Goal: Check status: Check status

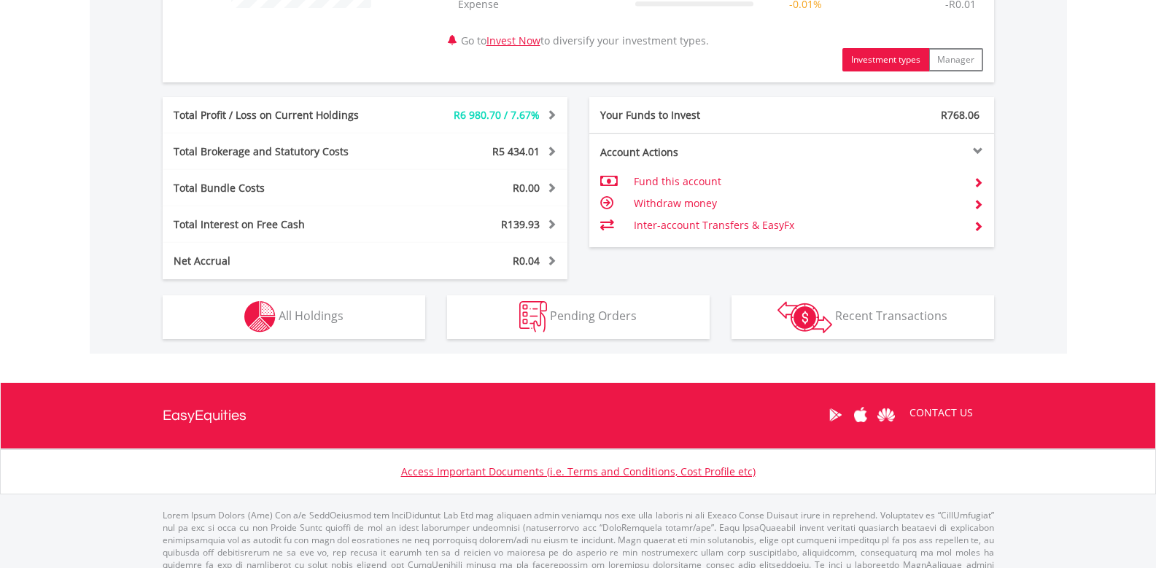
scroll to position [724, 0]
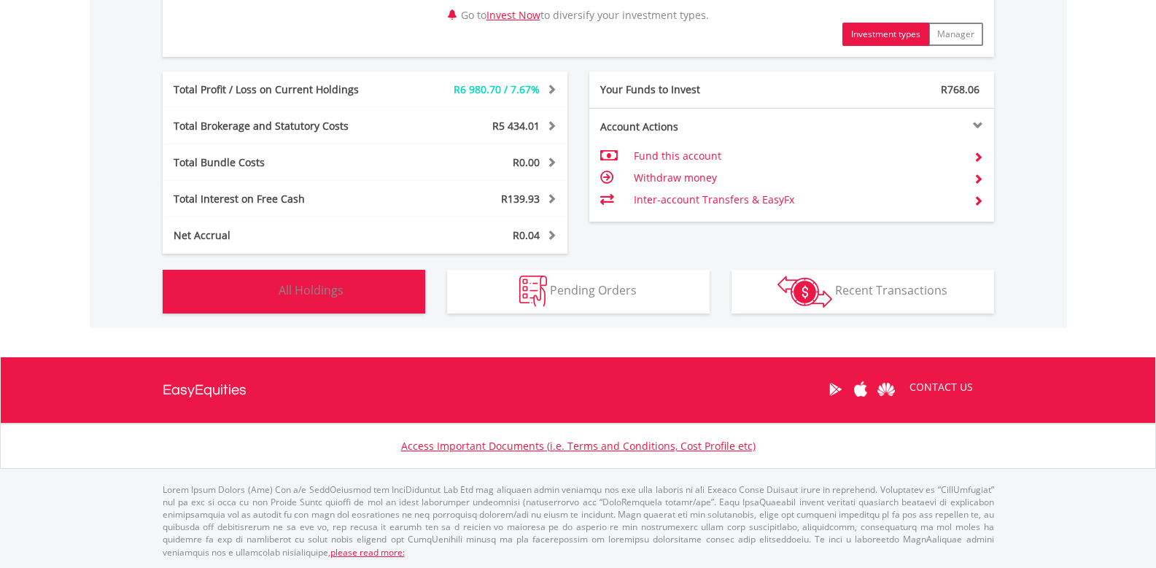
click at [326, 282] on span "All Holdings" at bounding box center [311, 290] width 65 height 16
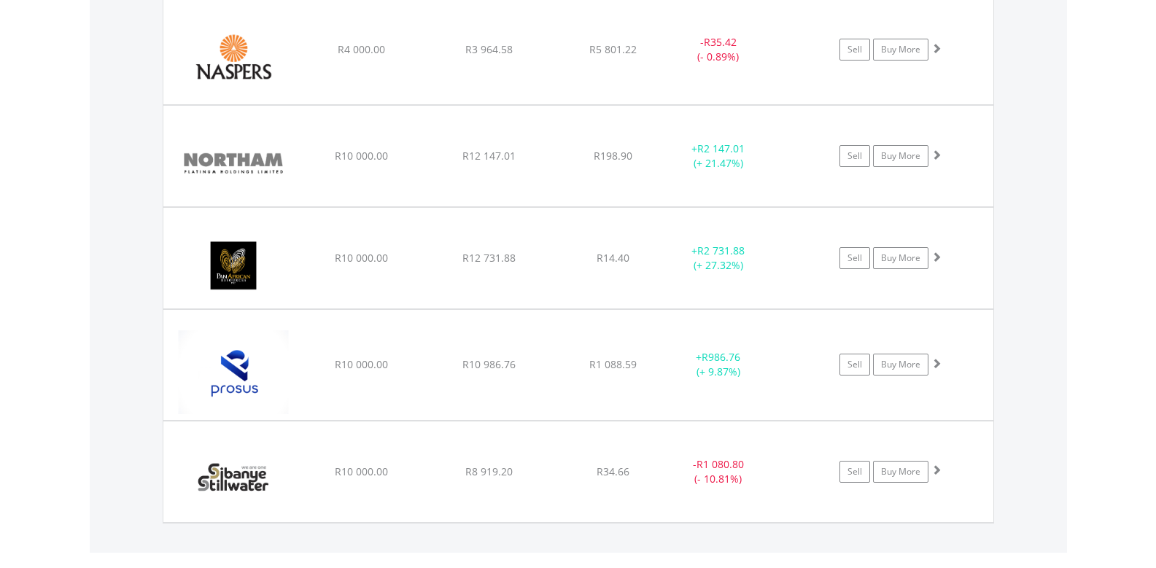
scroll to position [1592, 0]
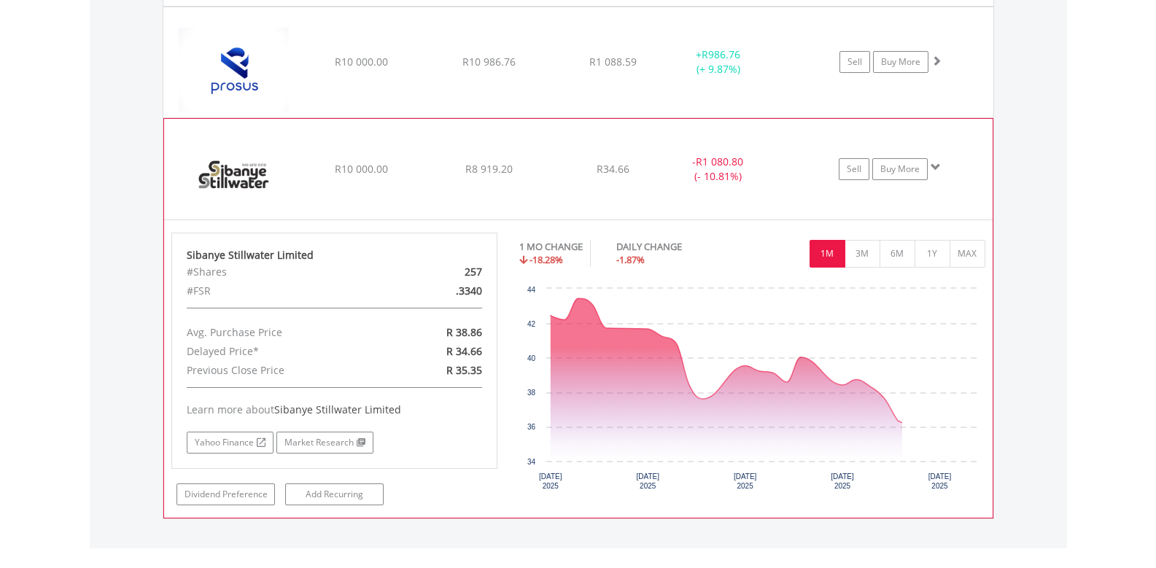
scroll to position [1884, 0]
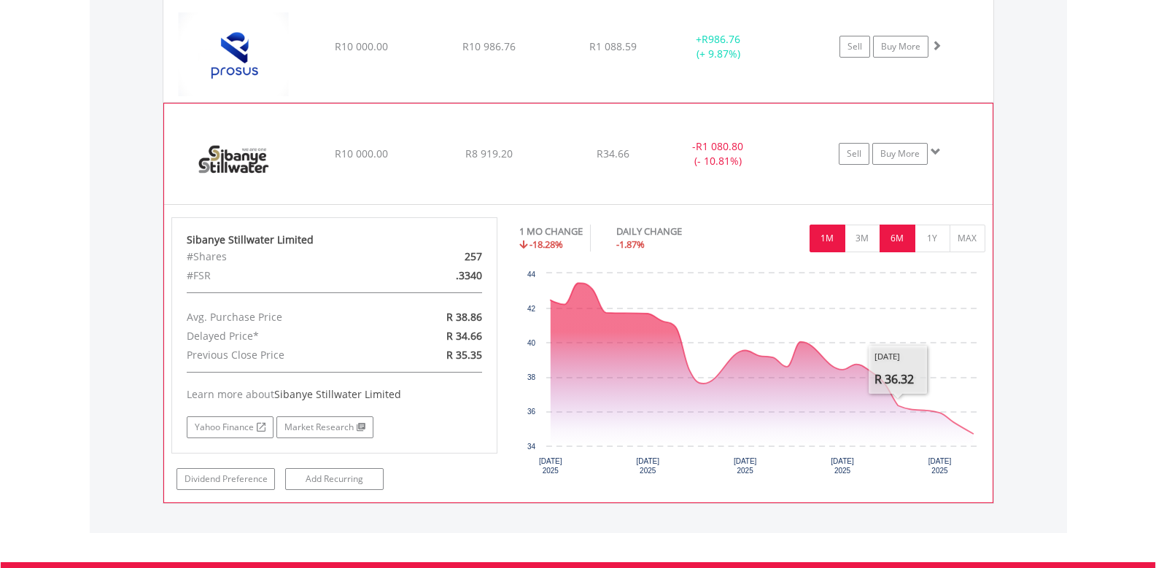
click at [901, 248] on button "6M" at bounding box center [898, 239] width 36 height 28
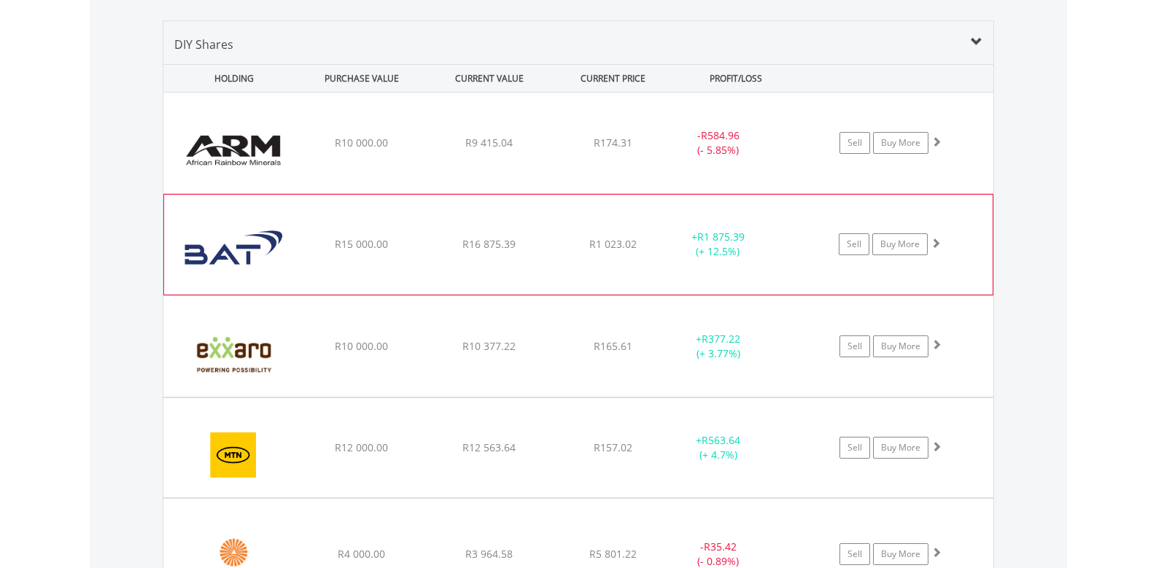
scroll to position [1061, 0]
click at [656, 151] on div "R1 023.02" at bounding box center [613, 143] width 116 height 15
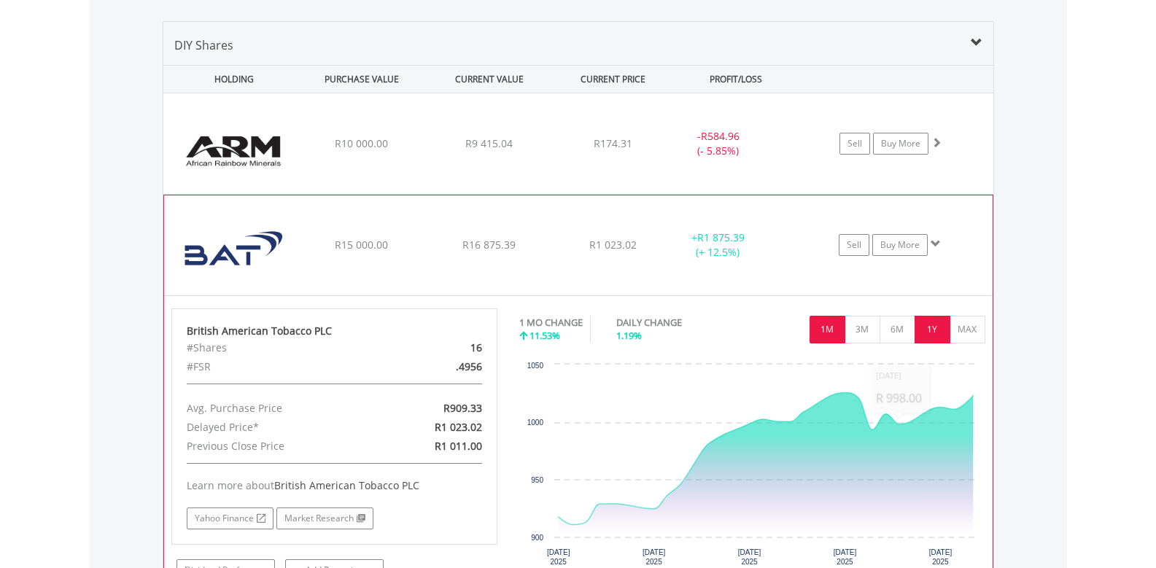
click at [925, 317] on button "1Y" at bounding box center [933, 330] width 36 height 28
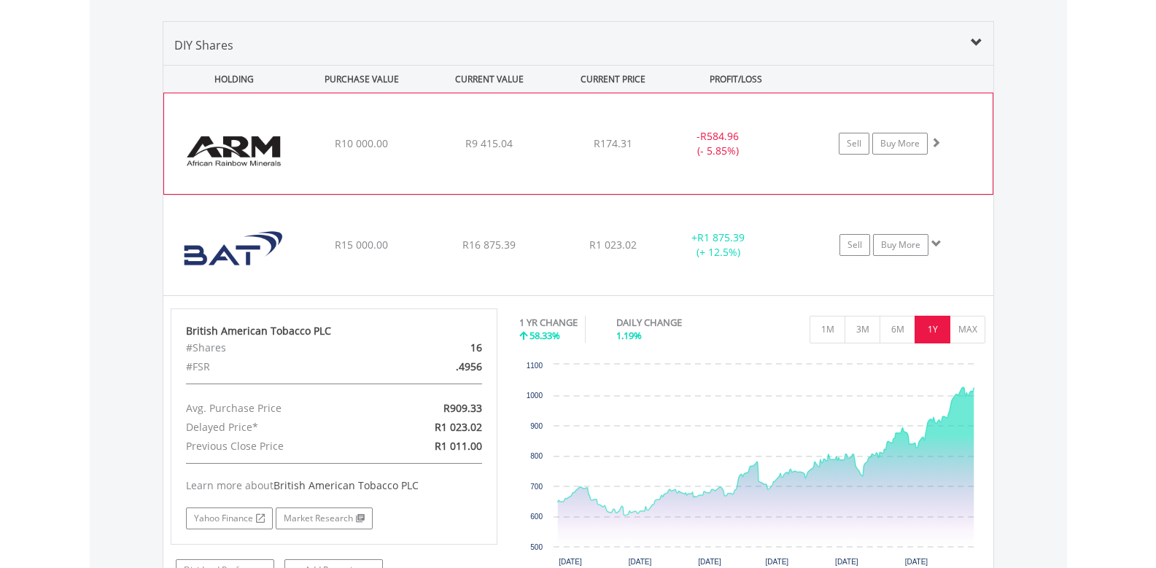
click at [781, 158] on div "- R584.96 (- 5.85%)" at bounding box center [736, 143] width 146 height 29
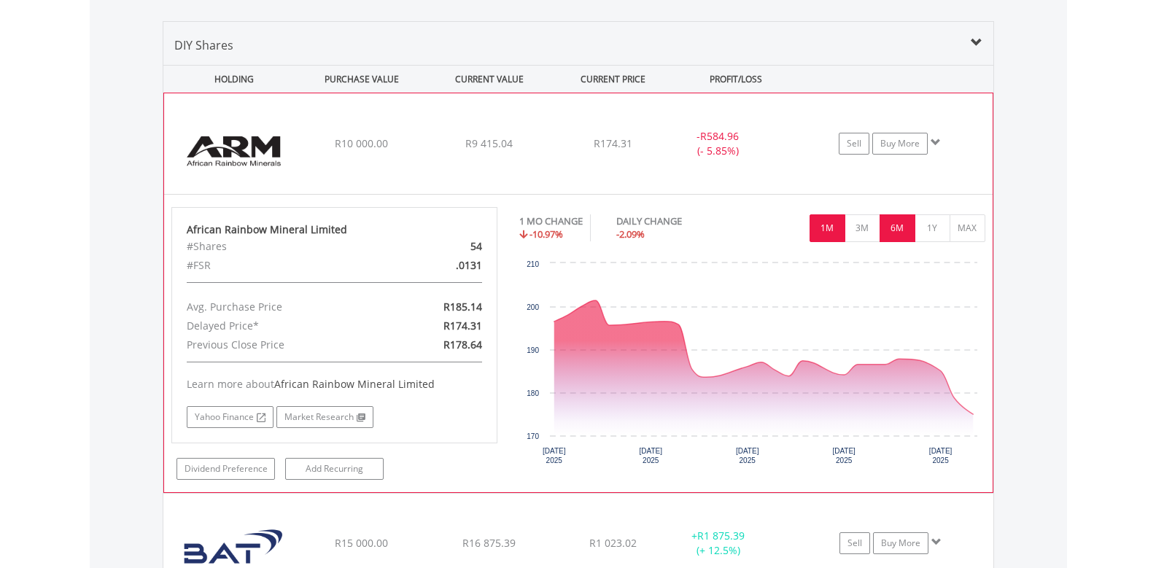
click at [903, 235] on button "6M" at bounding box center [898, 228] width 36 height 28
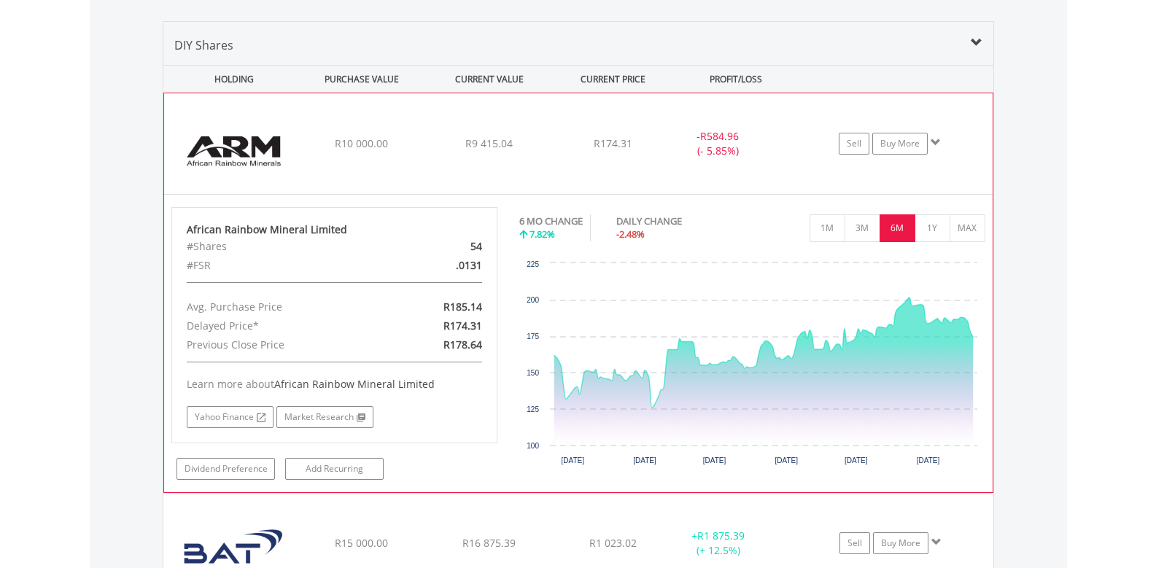
click at [903, 235] on button "6M" at bounding box center [898, 228] width 36 height 28
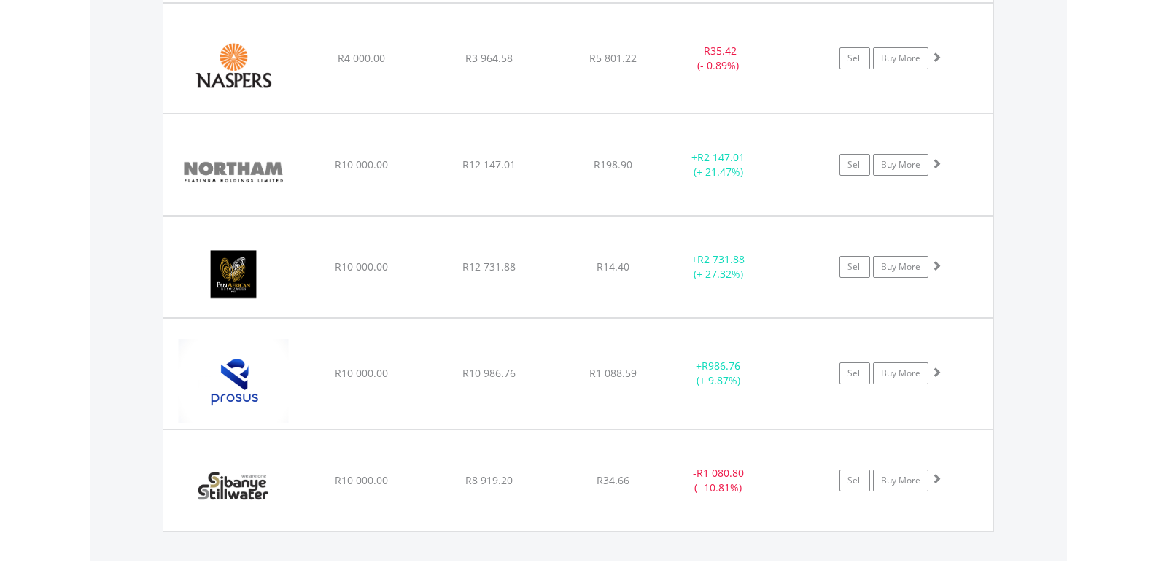
scroll to position [2155, 0]
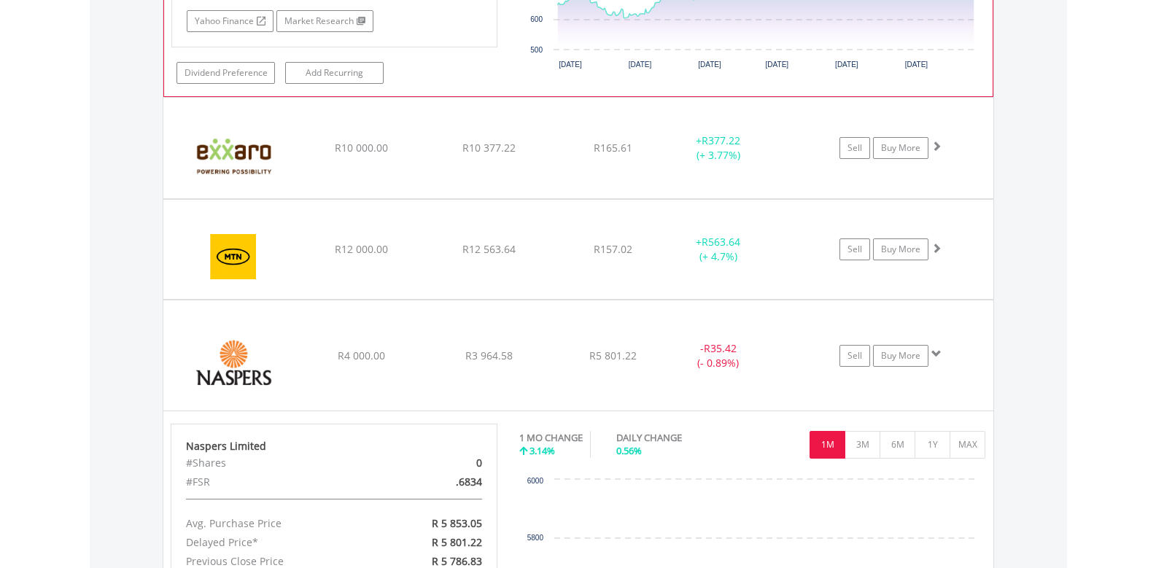
scroll to position [1717, 0]
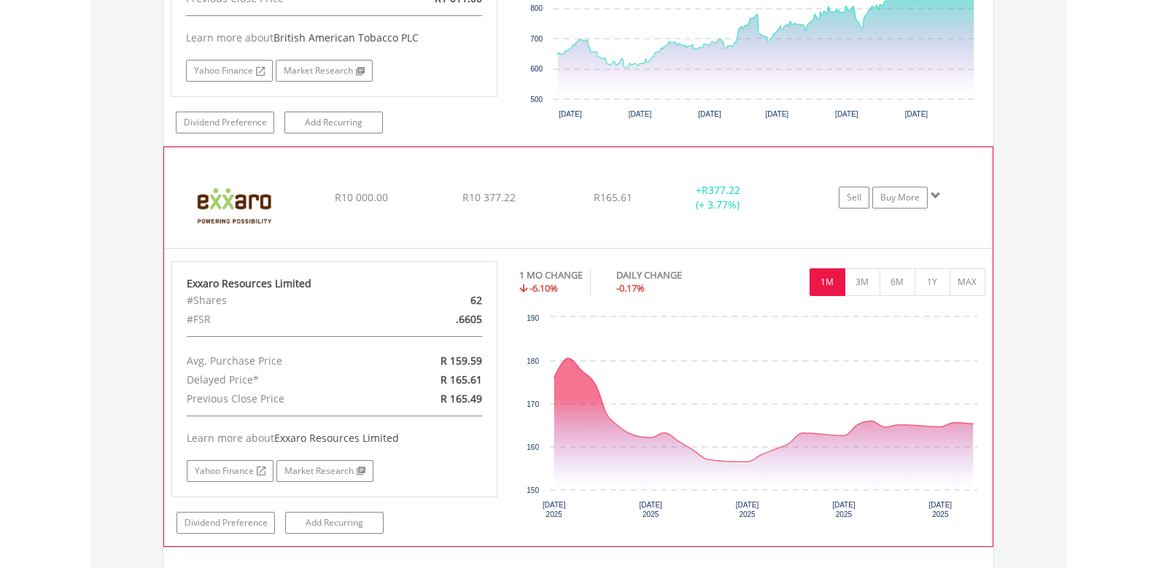
scroll to position [1863, 0]
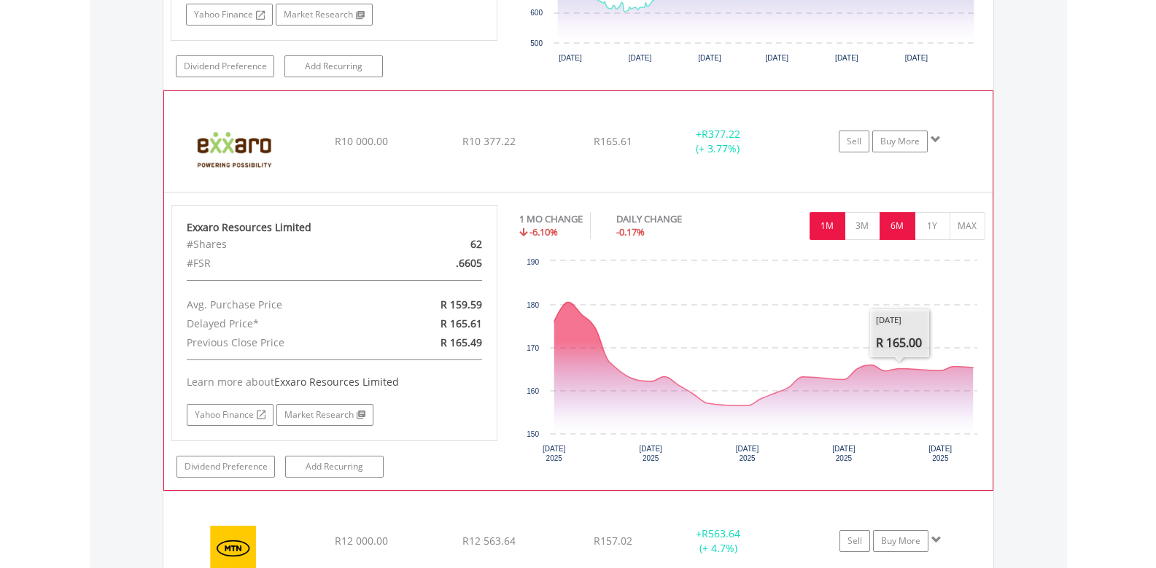
click at [898, 230] on button "6M" at bounding box center [898, 226] width 36 height 28
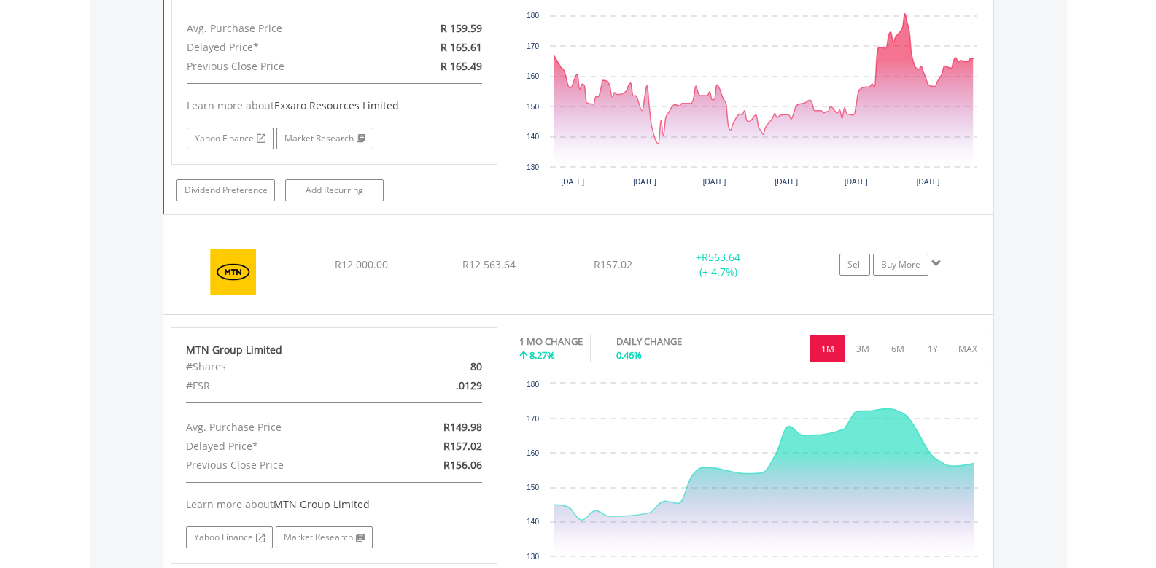
scroll to position [2155, 0]
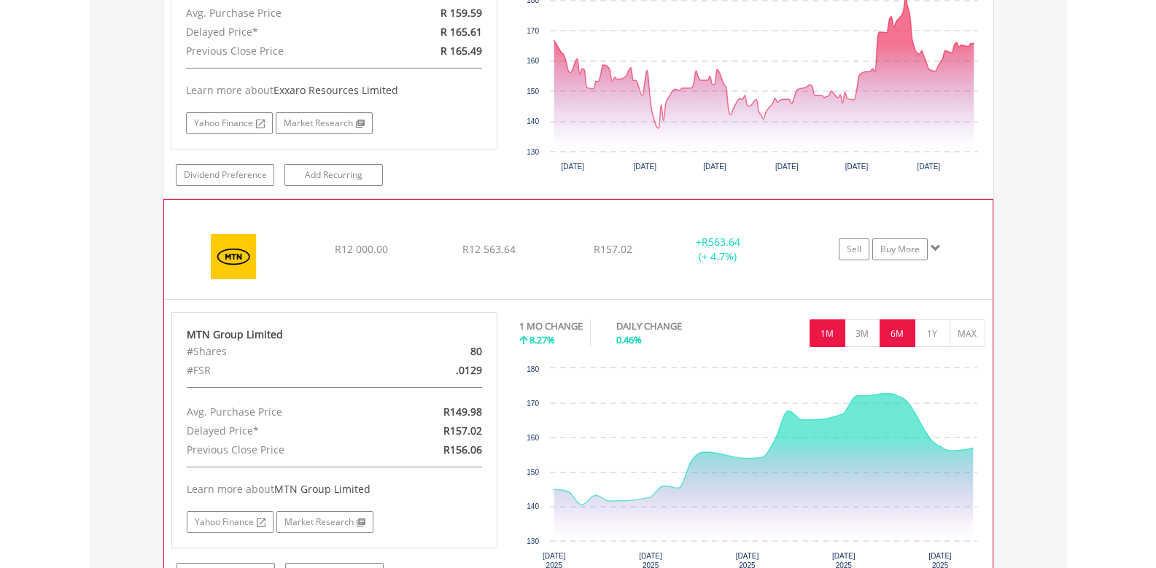
click at [902, 331] on button "6M" at bounding box center [898, 334] width 36 height 28
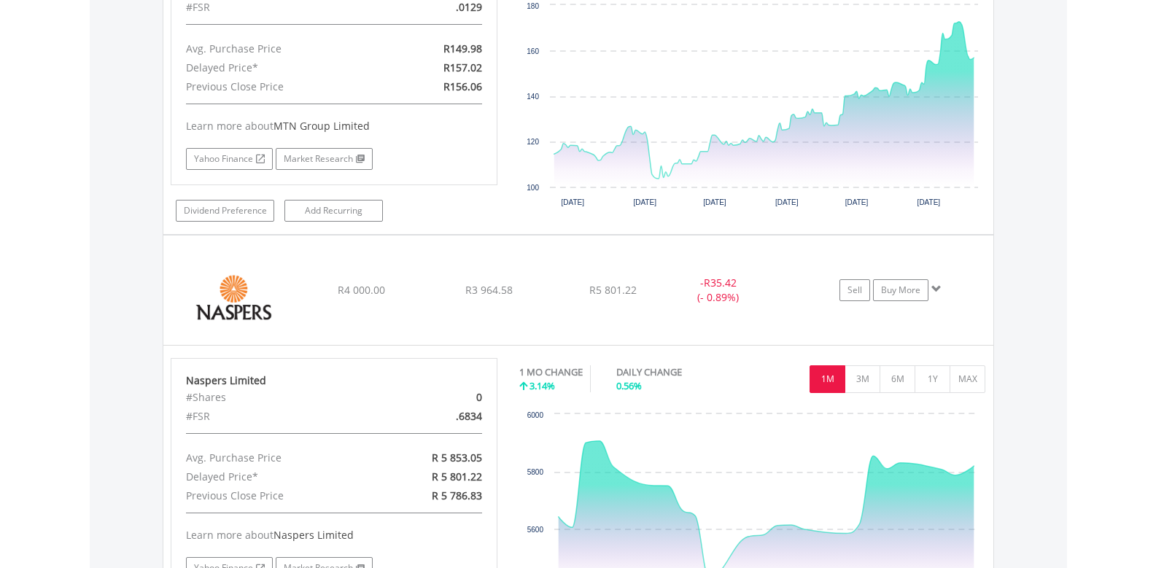
scroll to position [2520, 0]
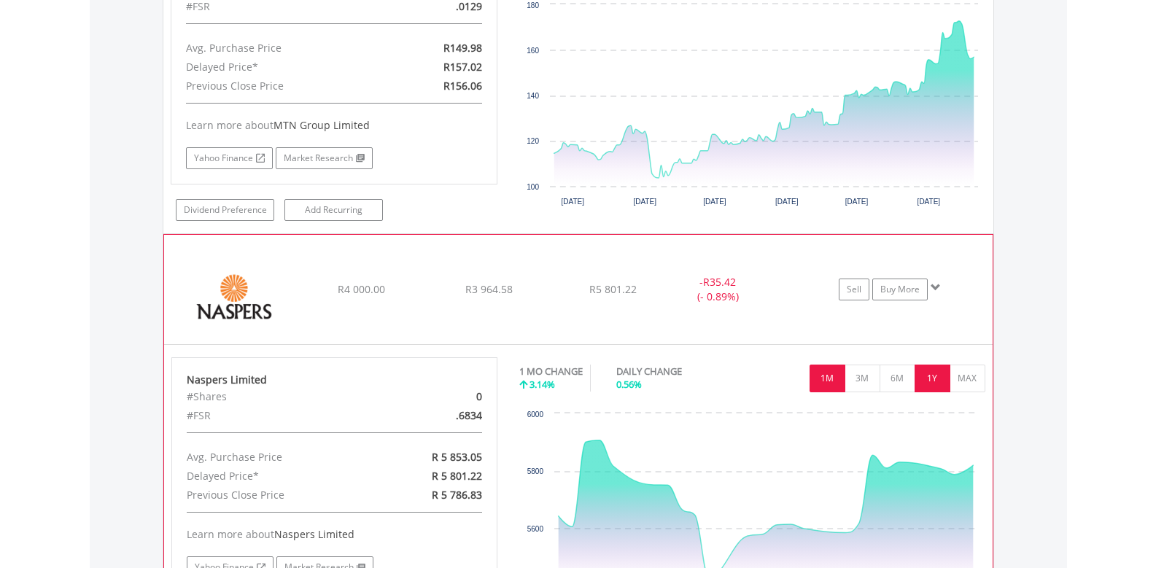
click at [927, 373] on button "1Y" at bounding box center [933, 379] width 36 height 28
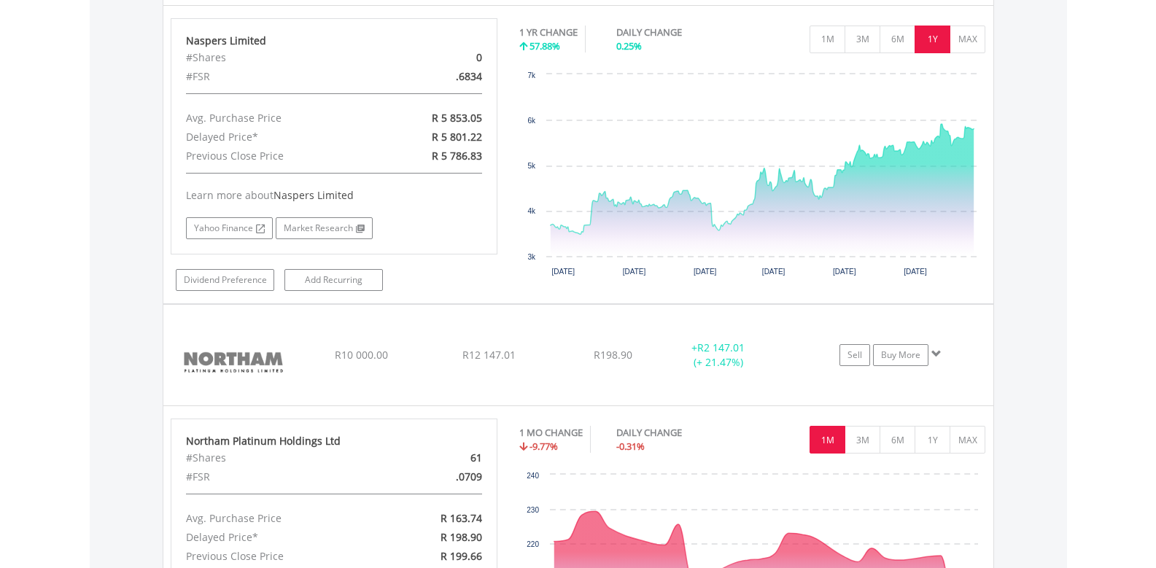
scroll to position [2884, 0]
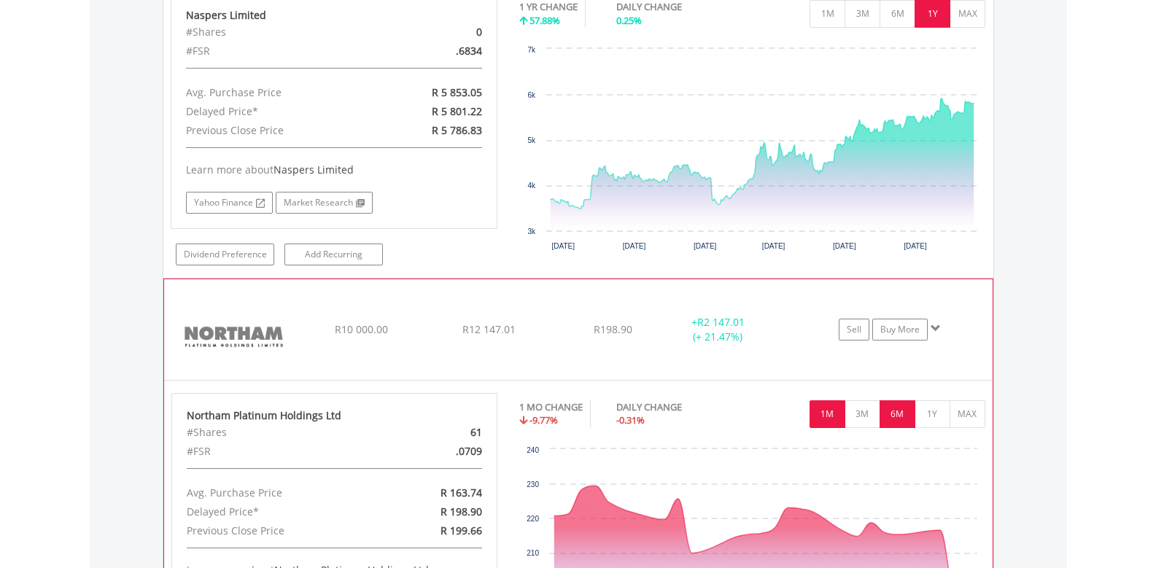
click at [896, 418] on button "6M" at bounding box center [898, 414] width 36 height 28
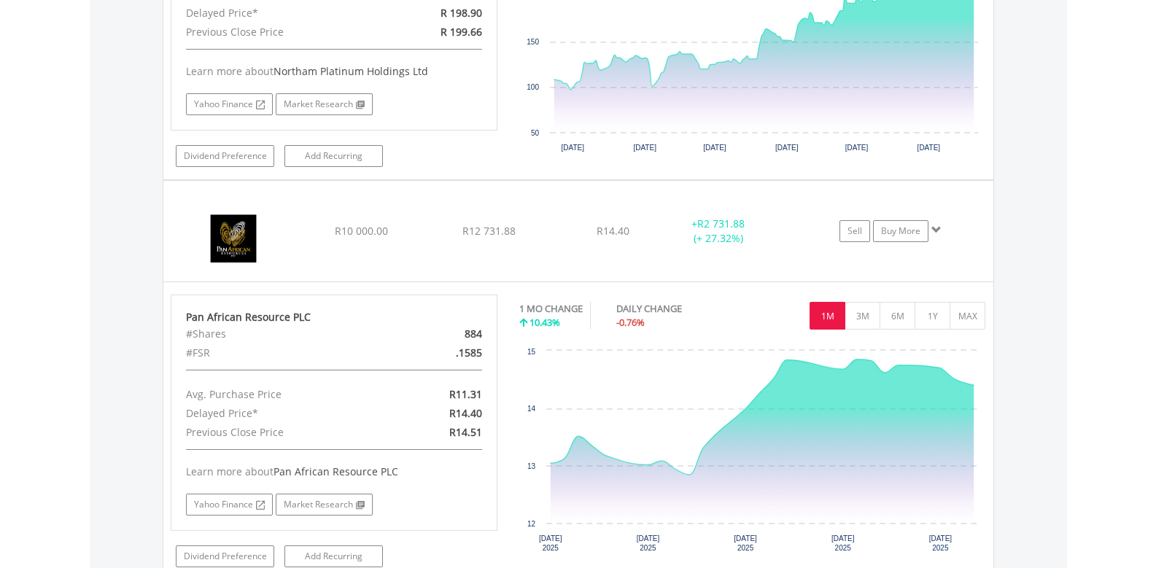
scroll to position [3395, 0]
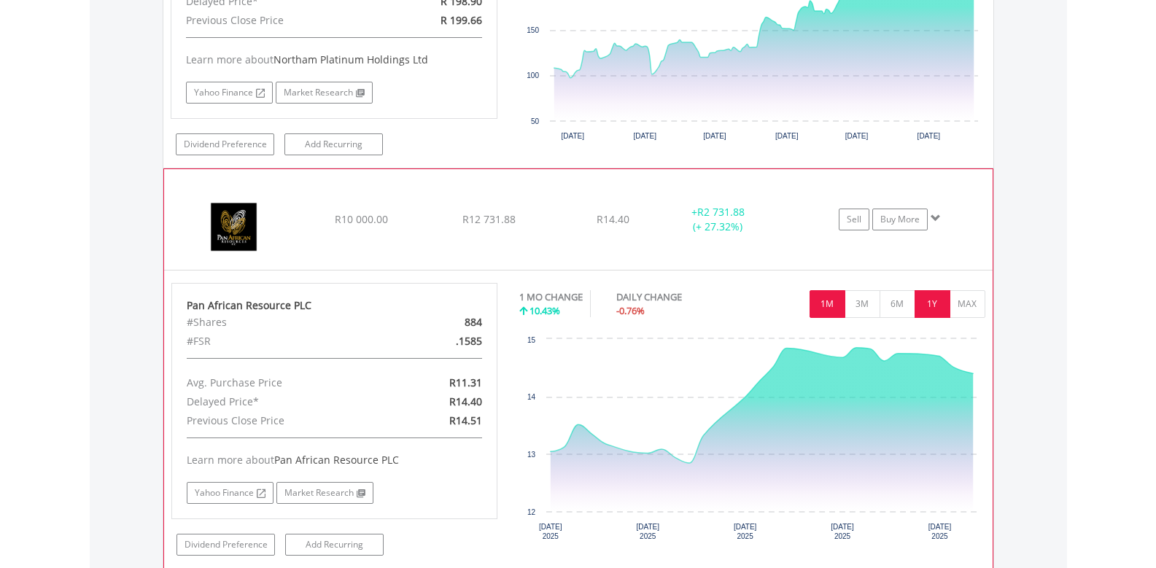
click at [928, 300] on button "1Y" at bounding box center [933, 304] width 36 height 28
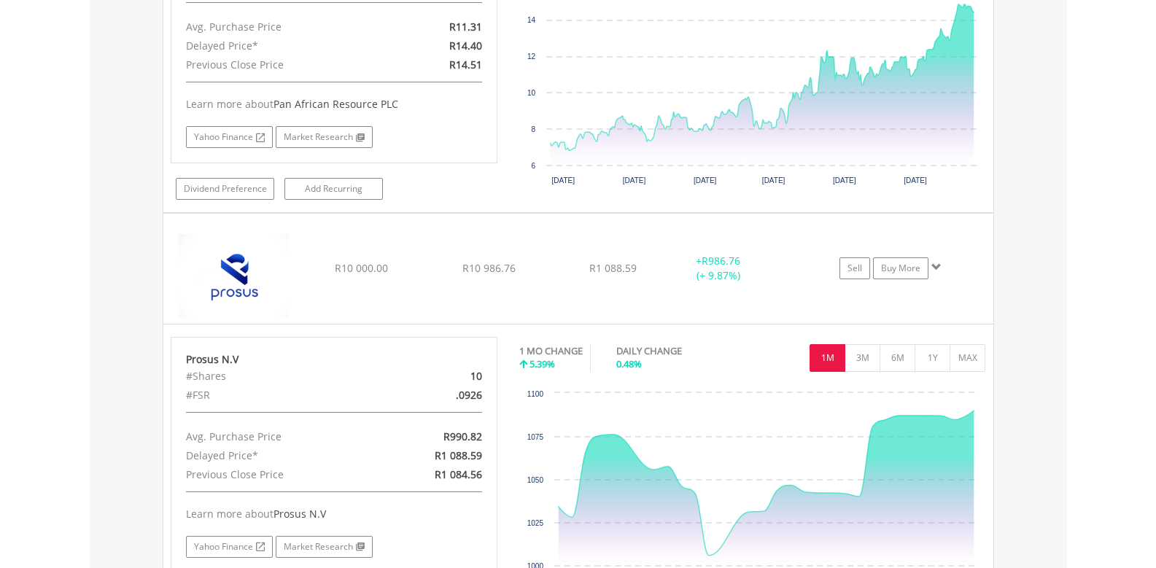
scroll to position [3833, 0]
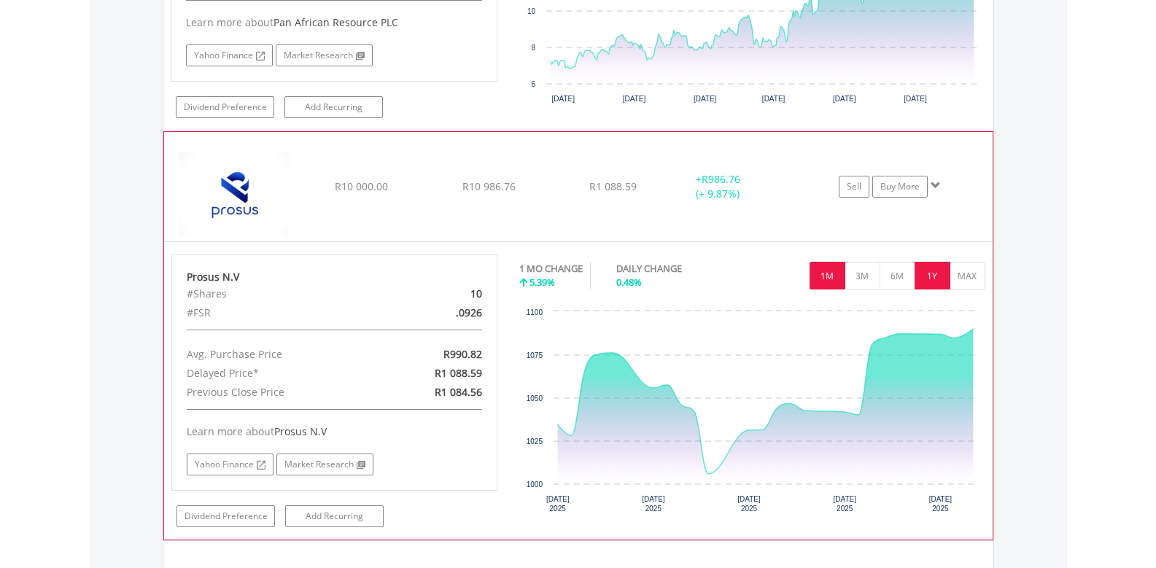
click at [929, 275] on button "1Y" at bounding box center [933, 276] width 36 height 28
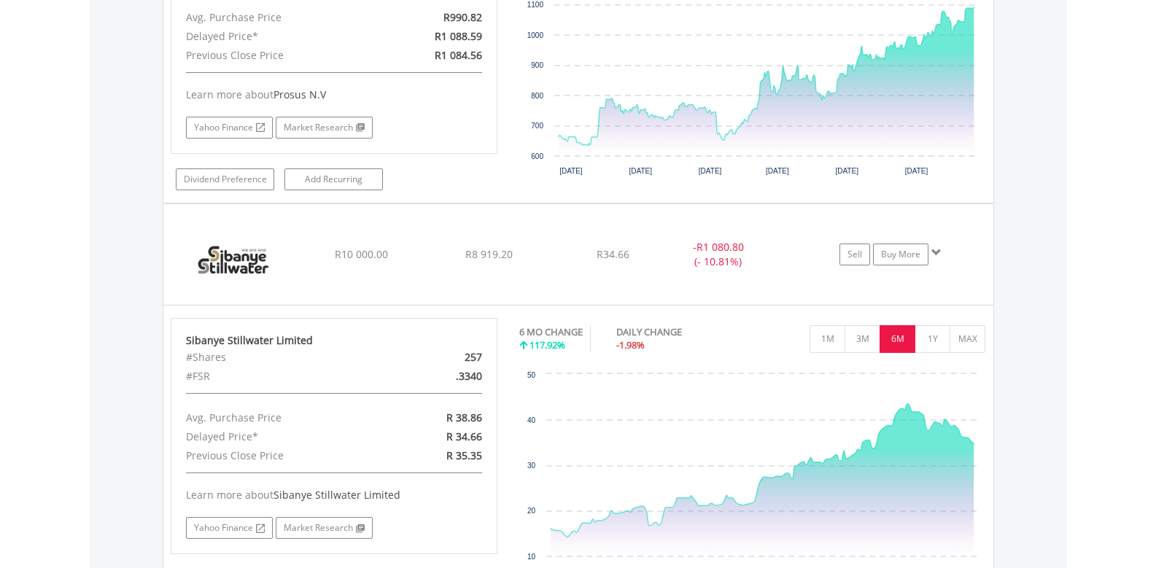
scroll to position [4197, 0]
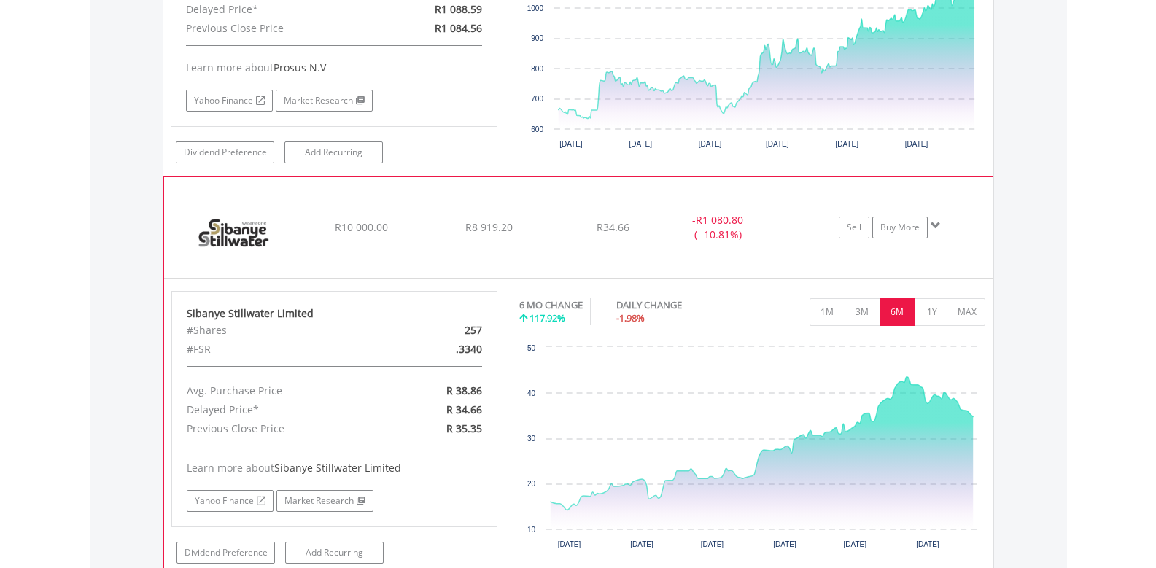
click at [893, 310] on button "6M" at bounding box center [898, 312] width 36 height 28
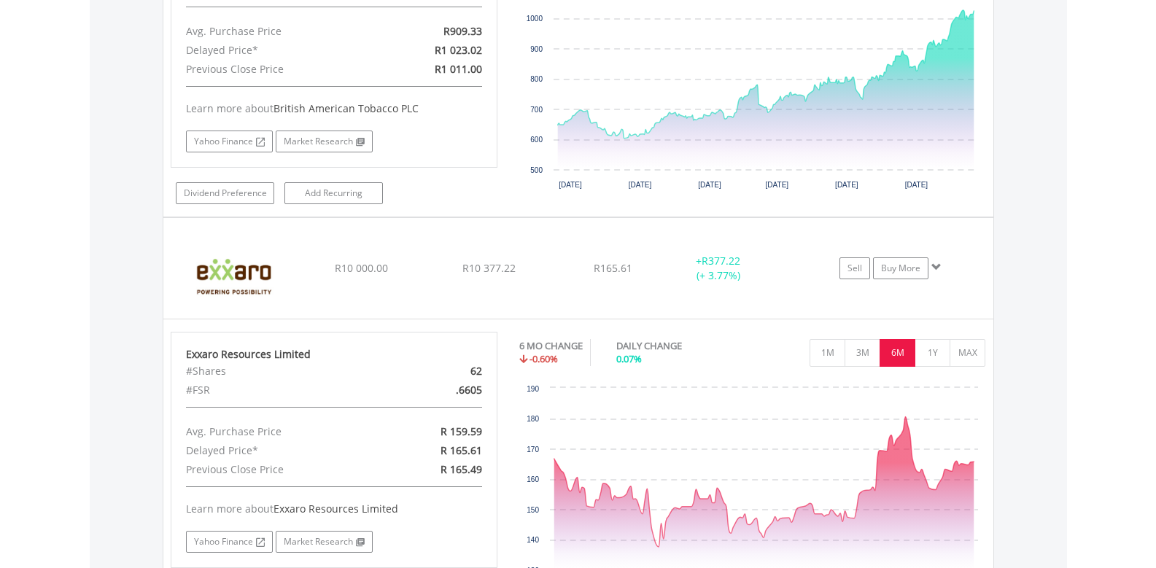
drag, startPoint x: 1040, startPoint y: 381, endPoint x: 1024, endPoint y: 188, distance: 193.2
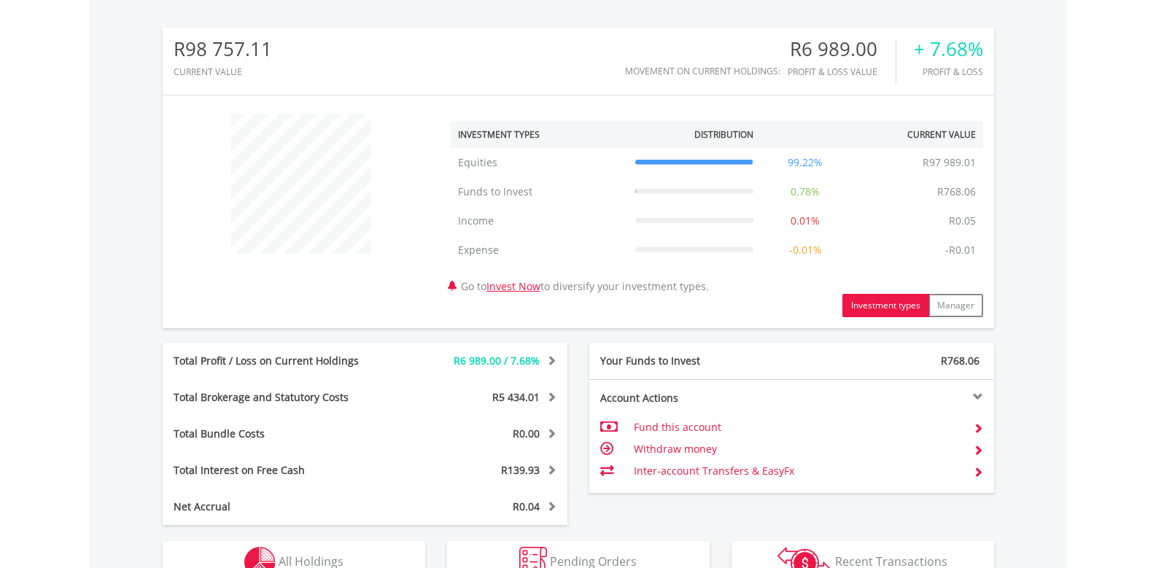
scroll to position [140, 277]
